Goal: Task Accomplishment & Management: Complete application form

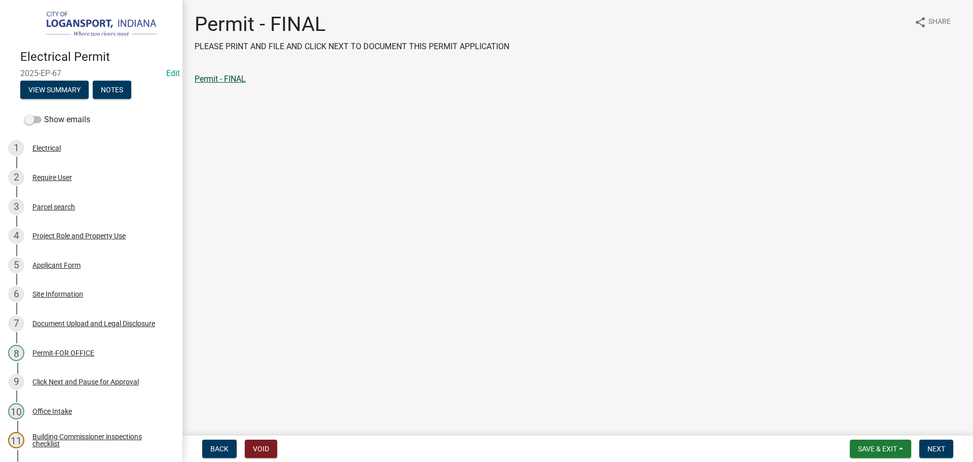
click at [214, 77] on link "Permit - FINAL" at bounding box center [220, 79] width 51 height 10
click at [931, 447] on span "Next" at bounding box center [937, 449] width 18 height 8
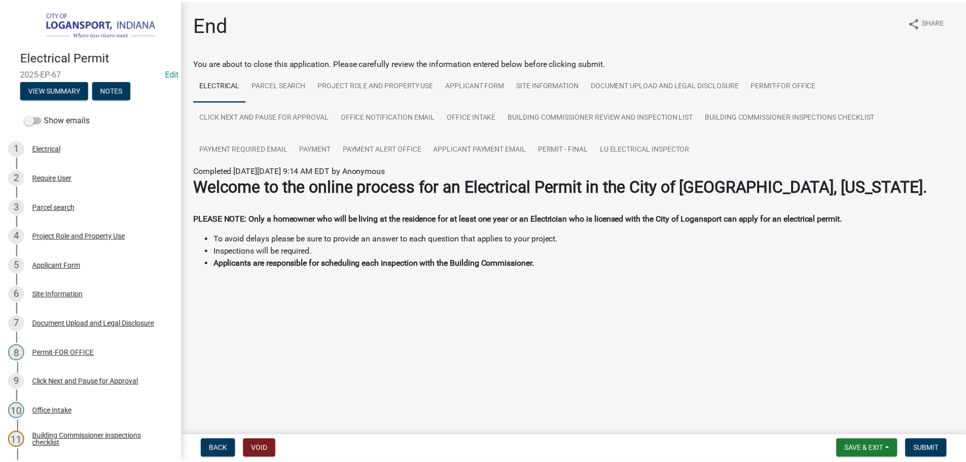
scroll to position [173, 0]
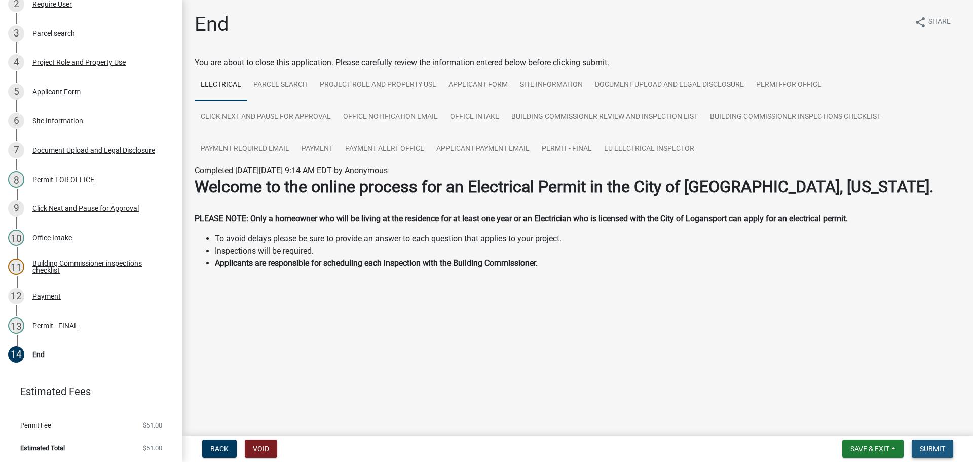
click at [916, 446] on button "Submit" at bounding box center [933, 449] width 42 height 18
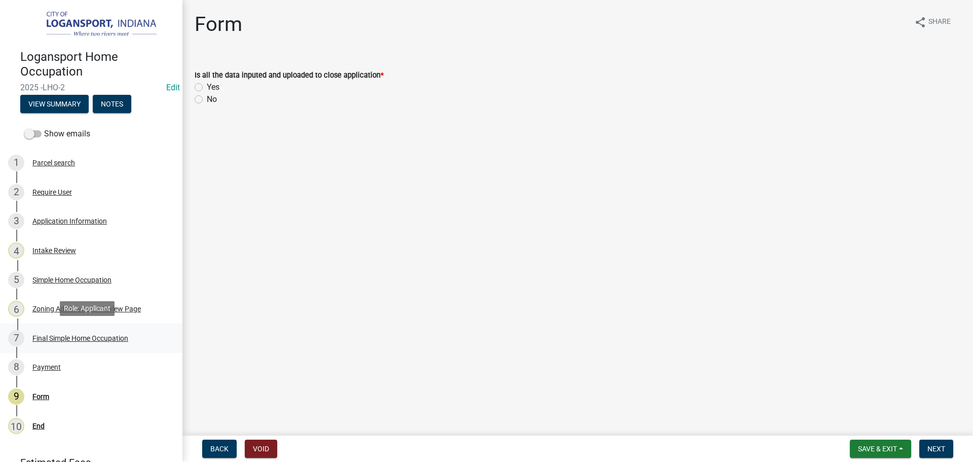
click at [94, 336] on div "Final Simple Home Occupation" at bounding box center [80, 338] width 96 height 7
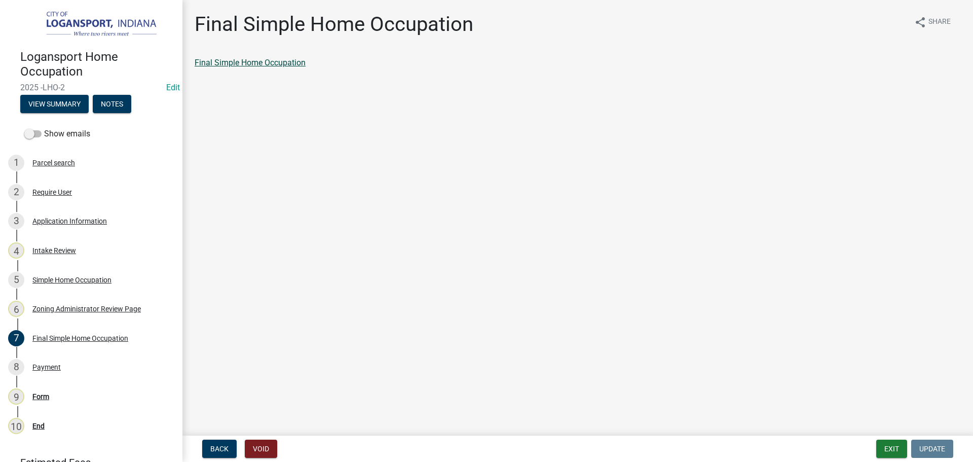
click at [234, 66] on link "Final Simple Home Occupation" at bounding box center [250, 63] width 111 height 10
click at [889, 445] on button "Exit" at bounding box center [892, 449] width 31 height 18
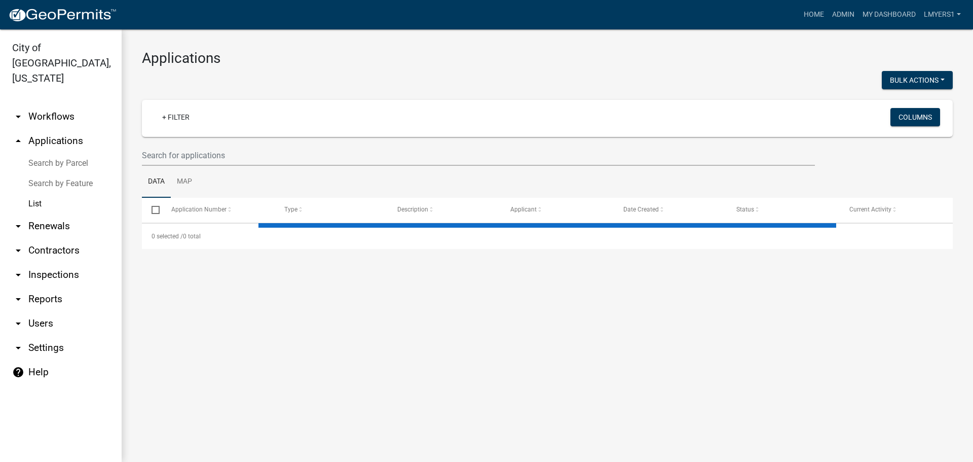
select select "3: 100"
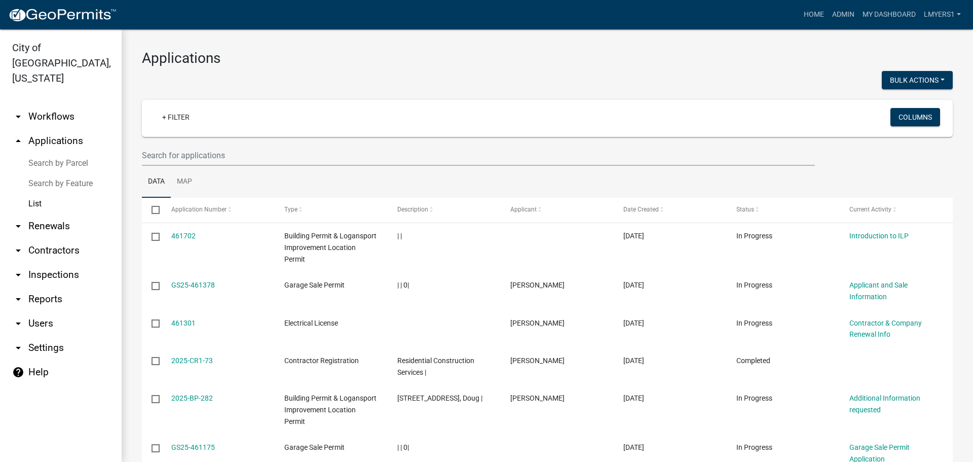
click at [66, 106] on link "arrow_drop_down Workflows" at bounding box center [61, 116] width 122 height 24
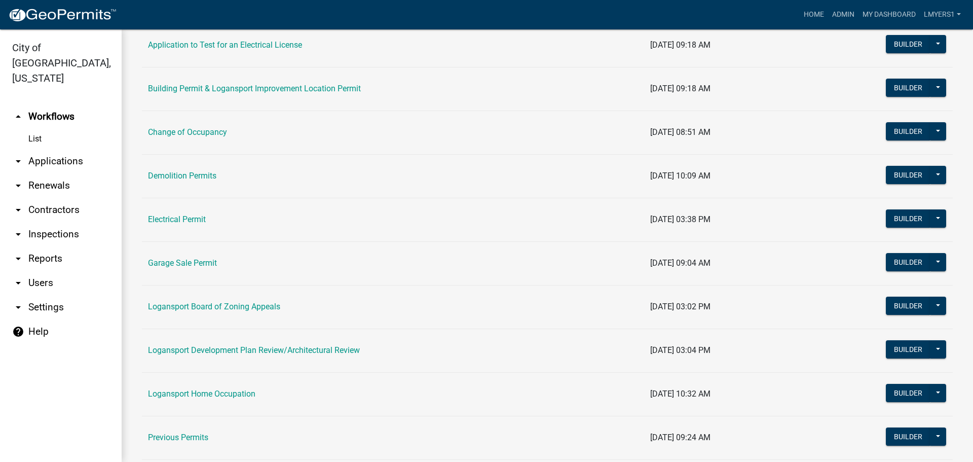
scroll to position [203, 0]
